Goal: Task Accomplishment & Management: Complete application form

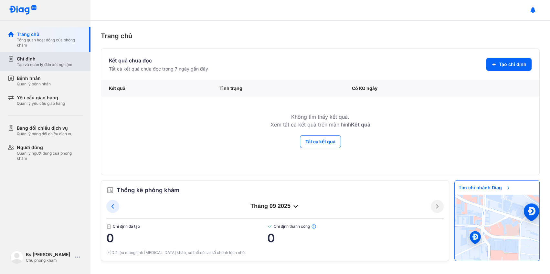
click at [45, 60] on div "Chỉ định" at bounding box center [45, 59] width 56 height 6
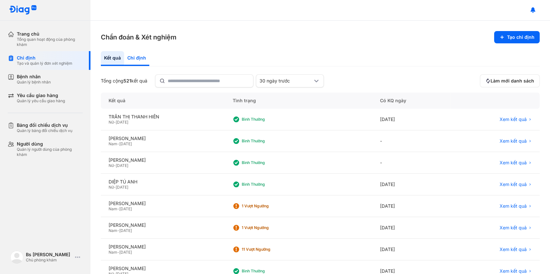
click at [140, 58] on div "Chỉ định" at bounding box center [136, 58] width 25 height 15
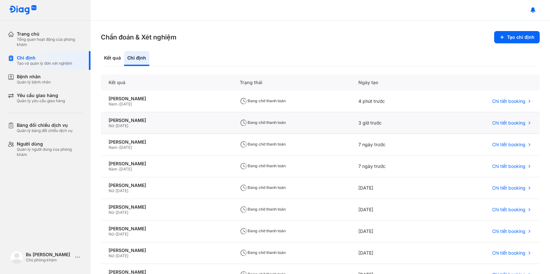
click at [142, 124] on div "Nữ - 13/06/1971" at bounding box center [167, 125] width 116 height 5
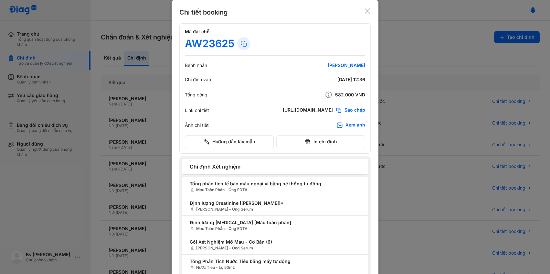
click at [364, 9] on icon at bounding box center [367, 11] width 6 height 6
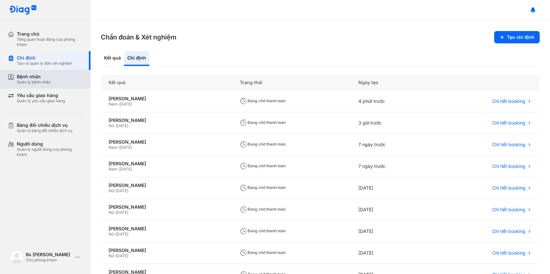
click at [41, 79] on div "Bệnh nhân" at bounding box center [34, 77] width 34 height 6
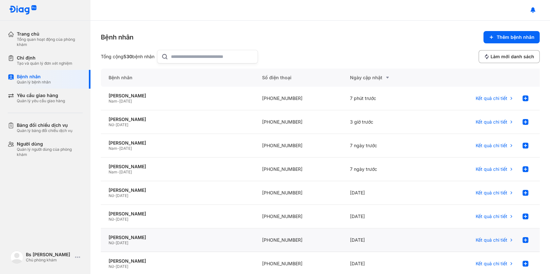
click at [161, 242] on div "Nữ - 01/10/1993" at bounding box center [178, 242] width 138 height 5
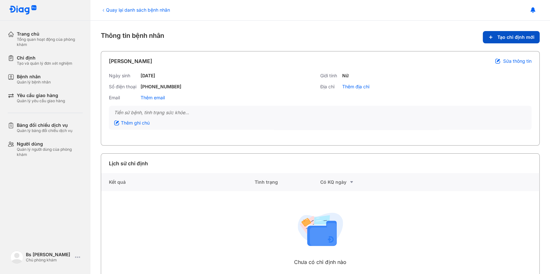
click at [504, 38] on span "Tạo chỉ định mới" at bounding box center [515, 37] width 37 height 6
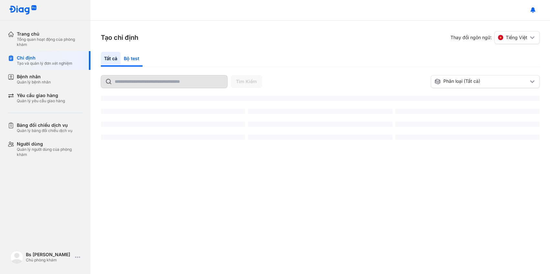
click at [138, 59] on div "Bộ test" at bounding box center [132, 59] width 22 height 15
click at [133, 58] on div "Bộ test" at bounding box center [132, 59] width 22 height 15
click at [130, 60] on div "Bộ test" at bounding box center [132, 59] width 22 height 15
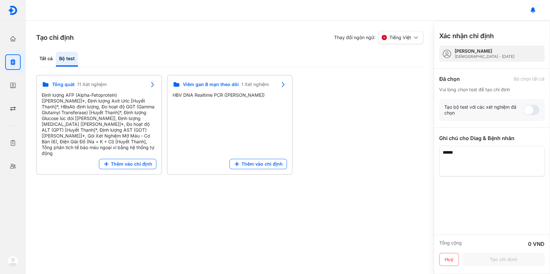
click at [130, 60] on div "Tất cả Bộ test" at bounding box center [229, 60] width 387 height 16
click at [50, 59] on div "Tất cả" at bounding box center [46, 59] width 20 height 15
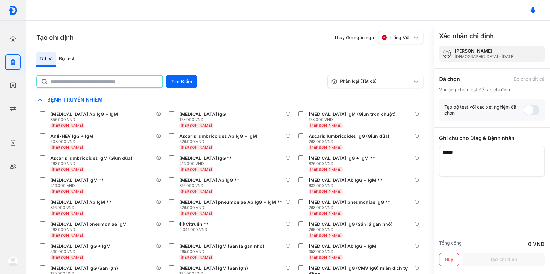
click at [77, 80] on input "text" at bounding box center [104, 82] width 108 height 12
type input "***"
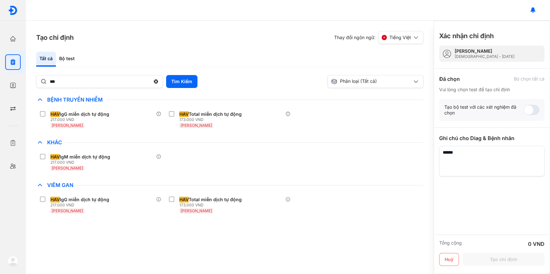
click at [243, 17] on div at bounding box center [288, 10] width 524 height 21
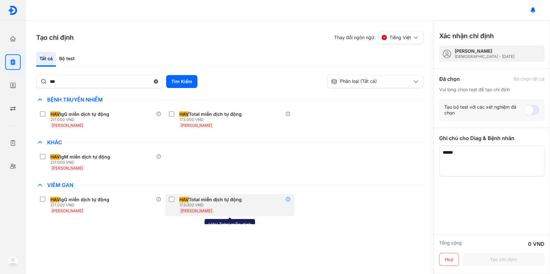
click at [287, 199] on icon at bounding box center [287, 199] width 5 height 5
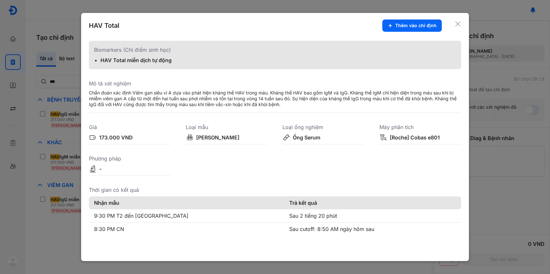
click at [456, 25] on icon at bounding box center [458, 24] width 6 height 6
